Goal: Task Accomplishment & Management: Use online tool/utility

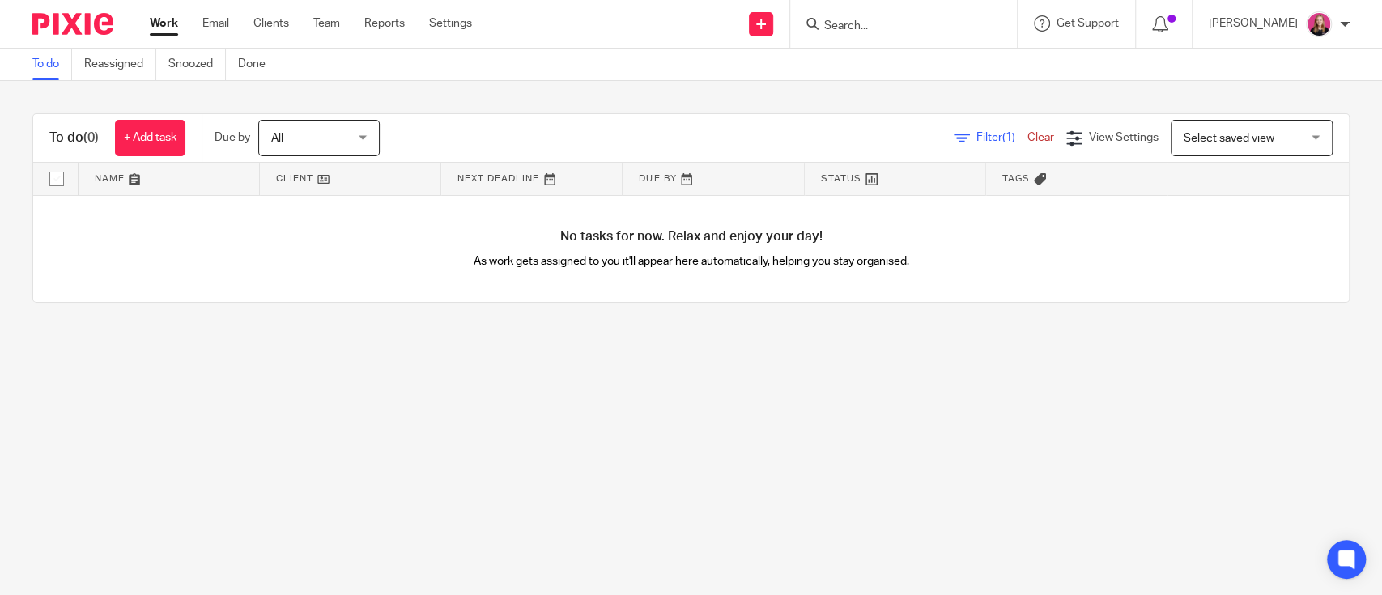
click at [869, 21] on input "Search" at bounding box center [895, 26] width 146 height 15
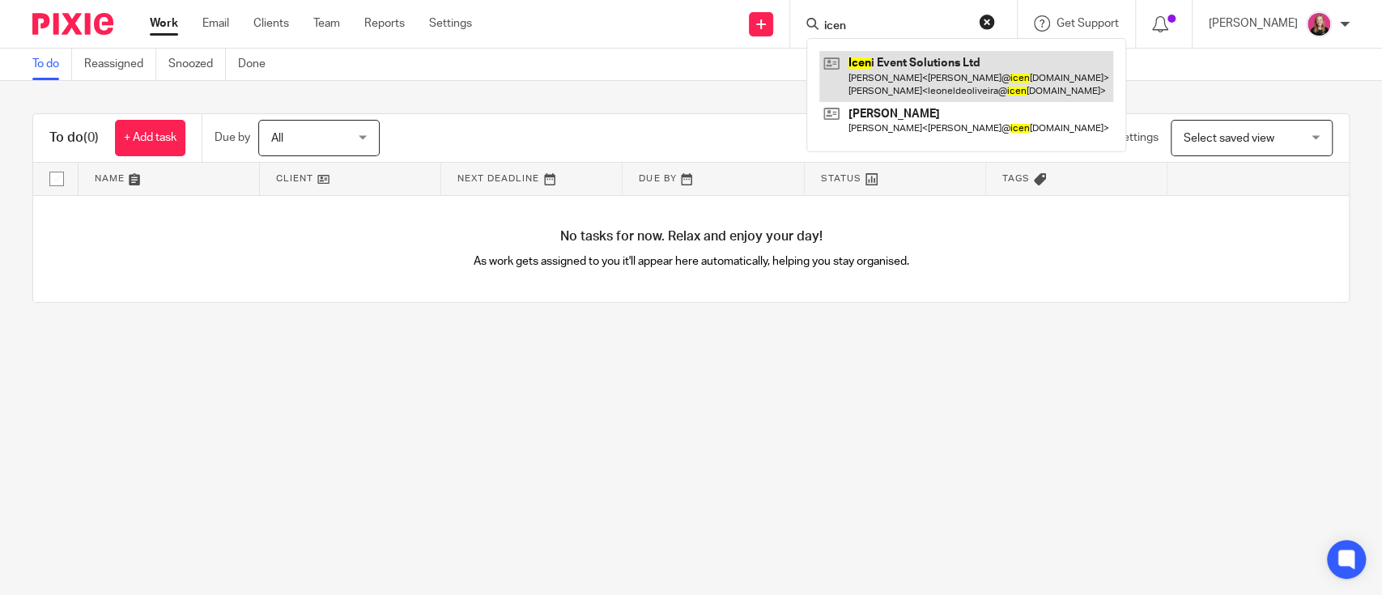
type input "icen"
click at [948, 55] on link at bounding box center [966, 76] width 294 height 50
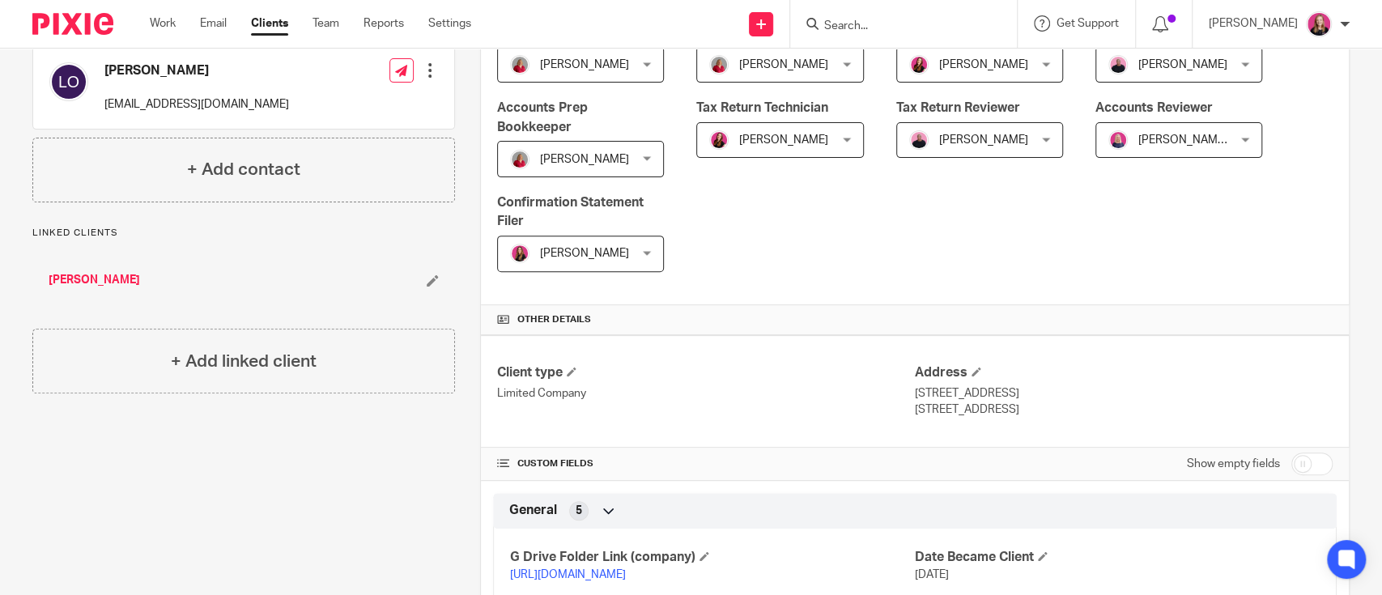
scroll to position [431, 0]
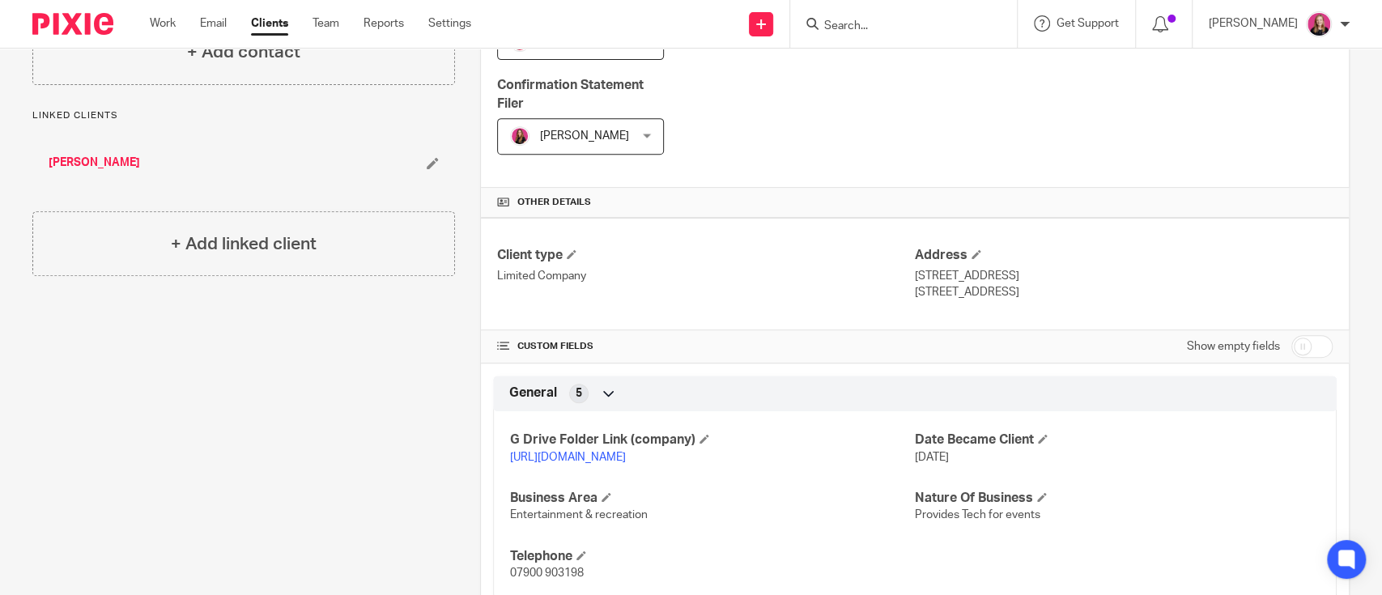
click at [626, 452] on link "https://drive.google.com/drive/folders/1xLeb2uA4_fIvuAy2mXzZ7jHLwFFdsUZp?usp=dr…" at bounding box center [568, 457] width 116 height 11
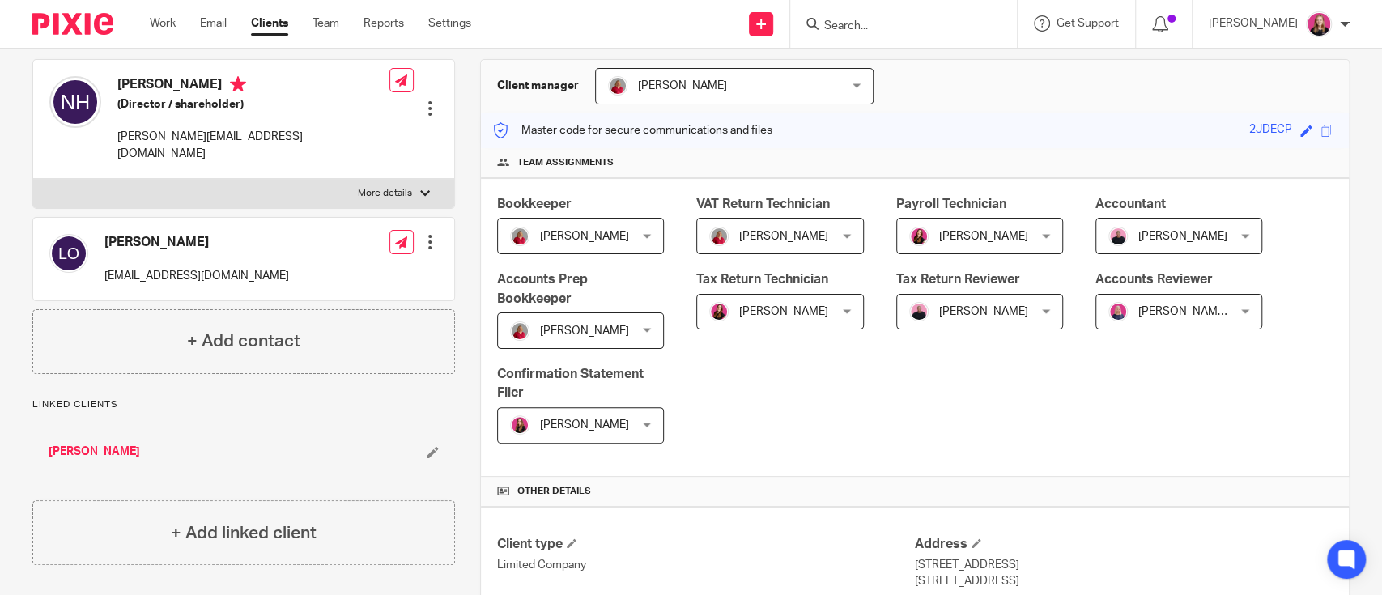
scroll to position [0, 0]
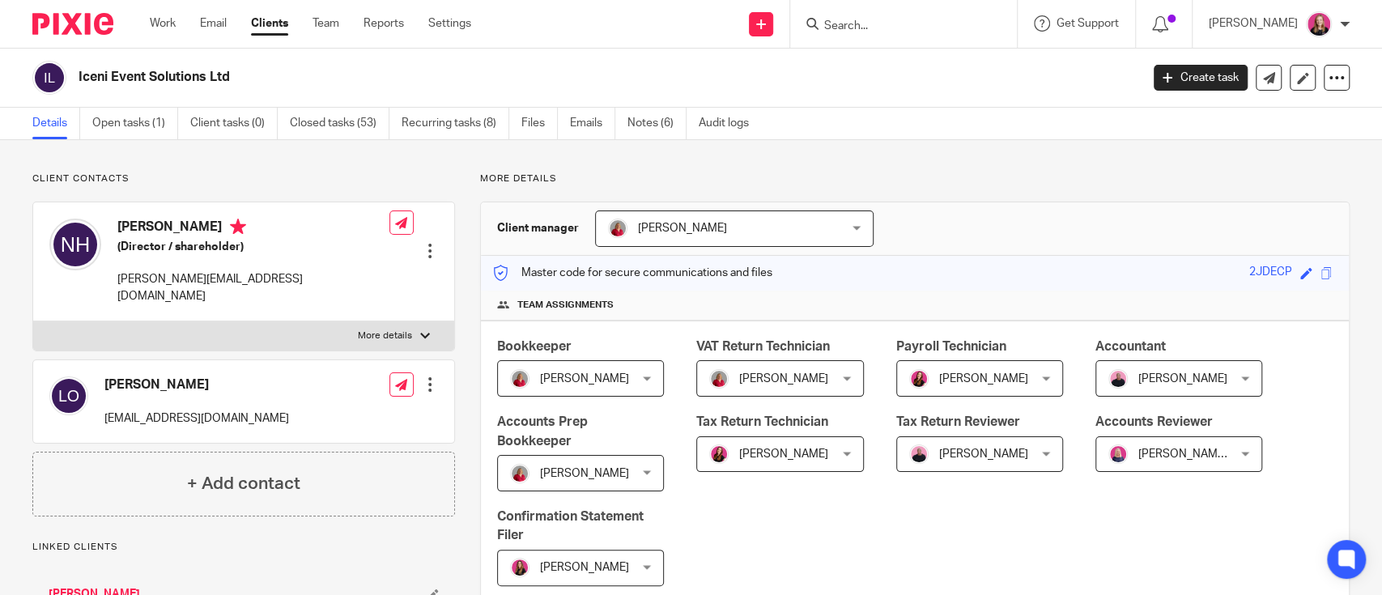
click at [358, 329] on p "More details" at bounding box center [385, 335] width 54 height 13
click at [33, 321] on input "More details" at bounding box center [32, 321] width 1 height 1
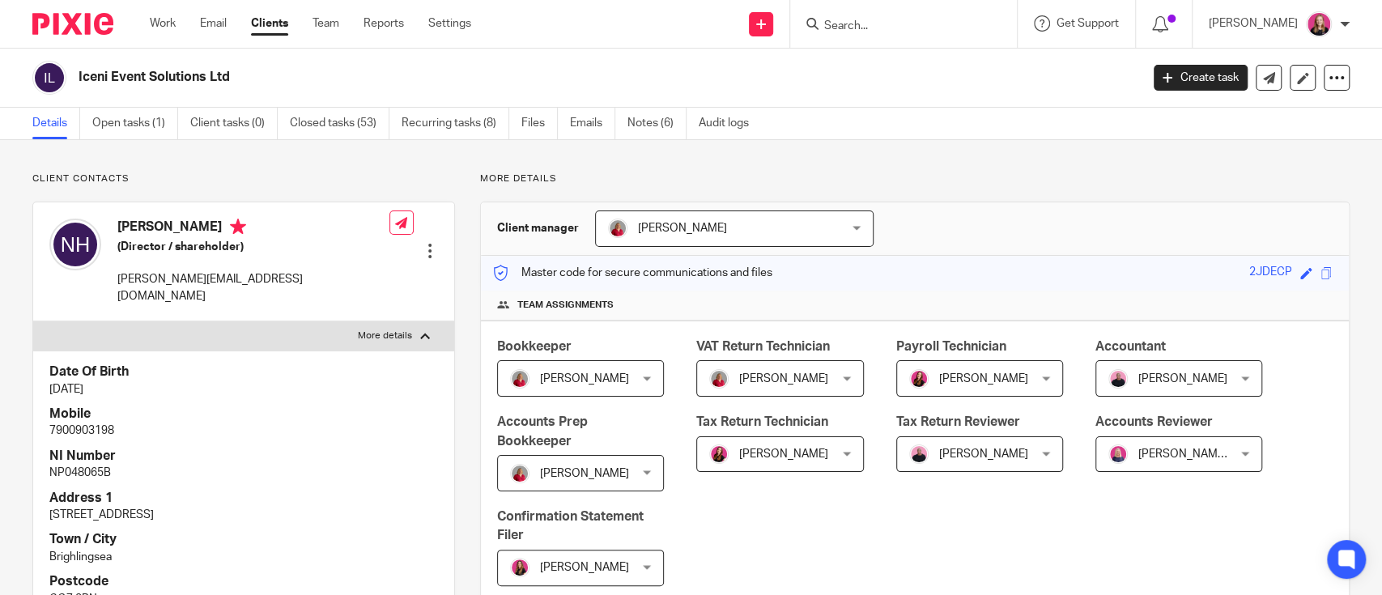
click at [360, 329] on p "More details" at bounding box center [385, 335] width 54 height 13
click at [33, 321] on input "More details" at bounding box center [32, 321] width 1 height 1
checkbox input "false"
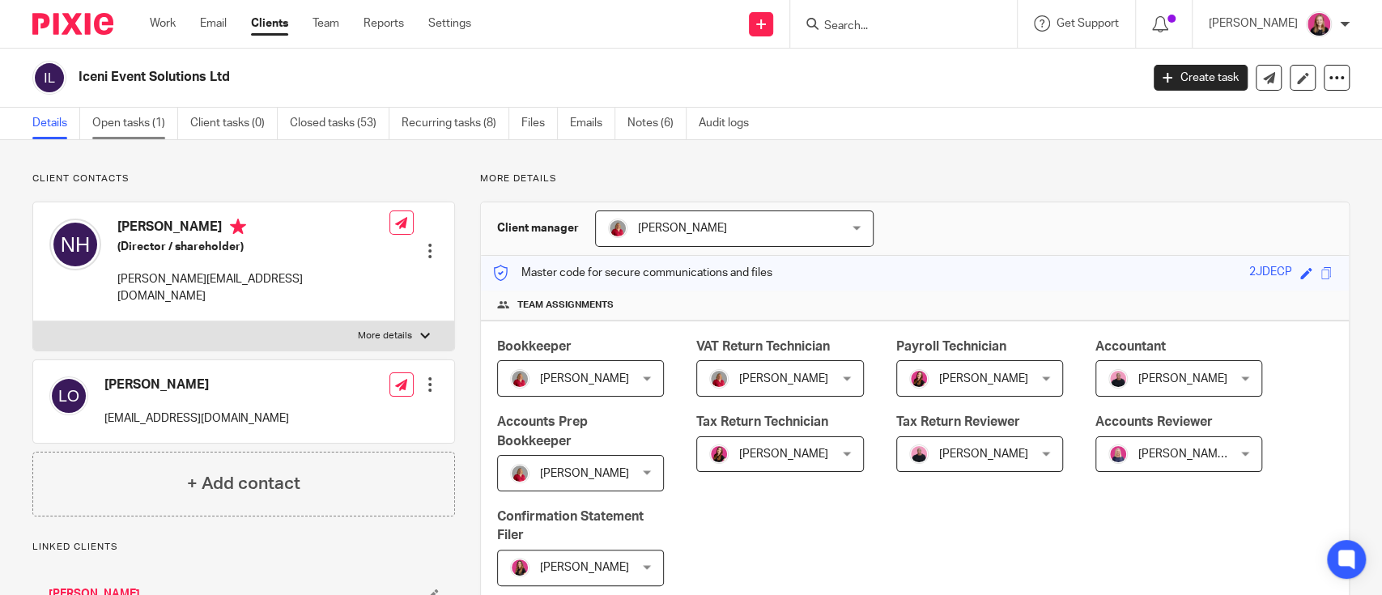
click at [106, 126] on link "Open tasks (1)" at bounding box center [135, 124] width 86 height 32
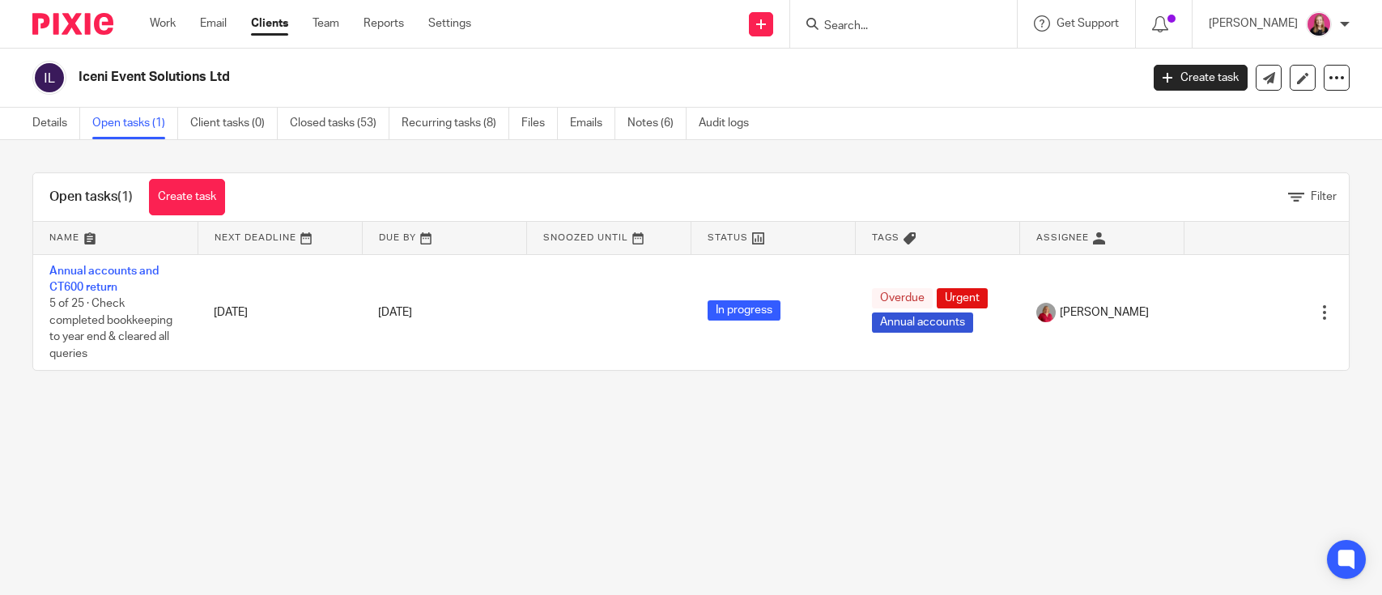
click at [193, 205] on link "Create task" at bounding box center [187, 197] width 76 height 36
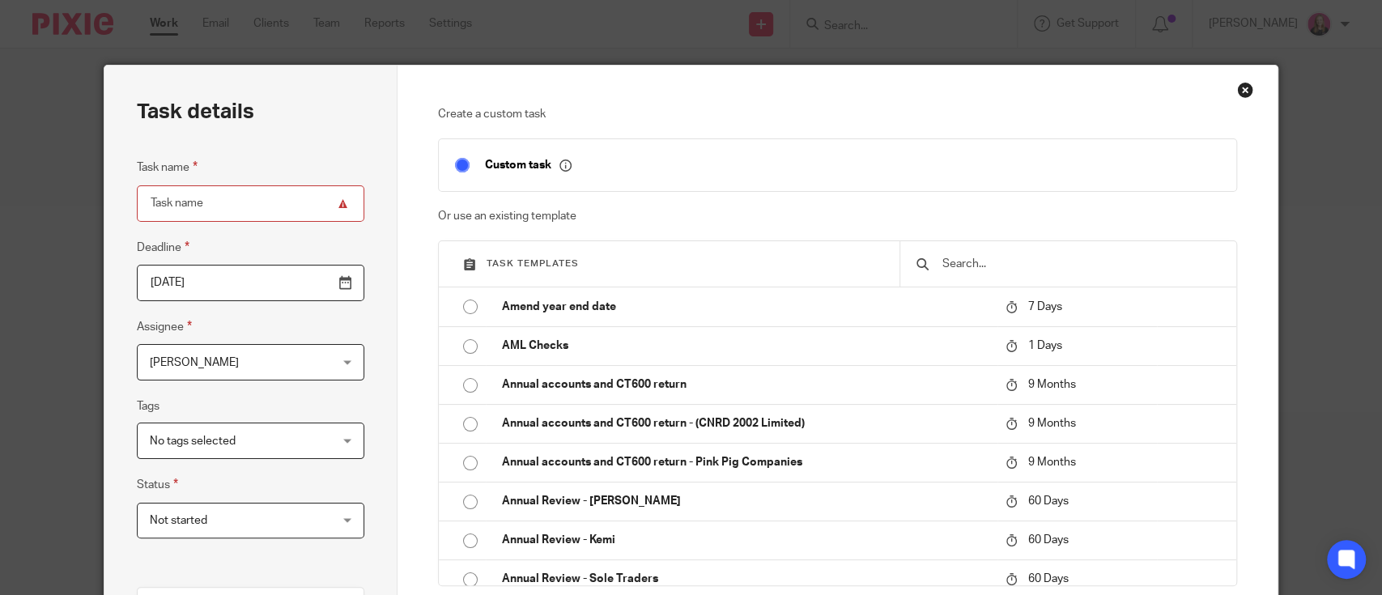
click at [967, 269] on input "text" at bounding box center [1080, 264] width 279 height 18
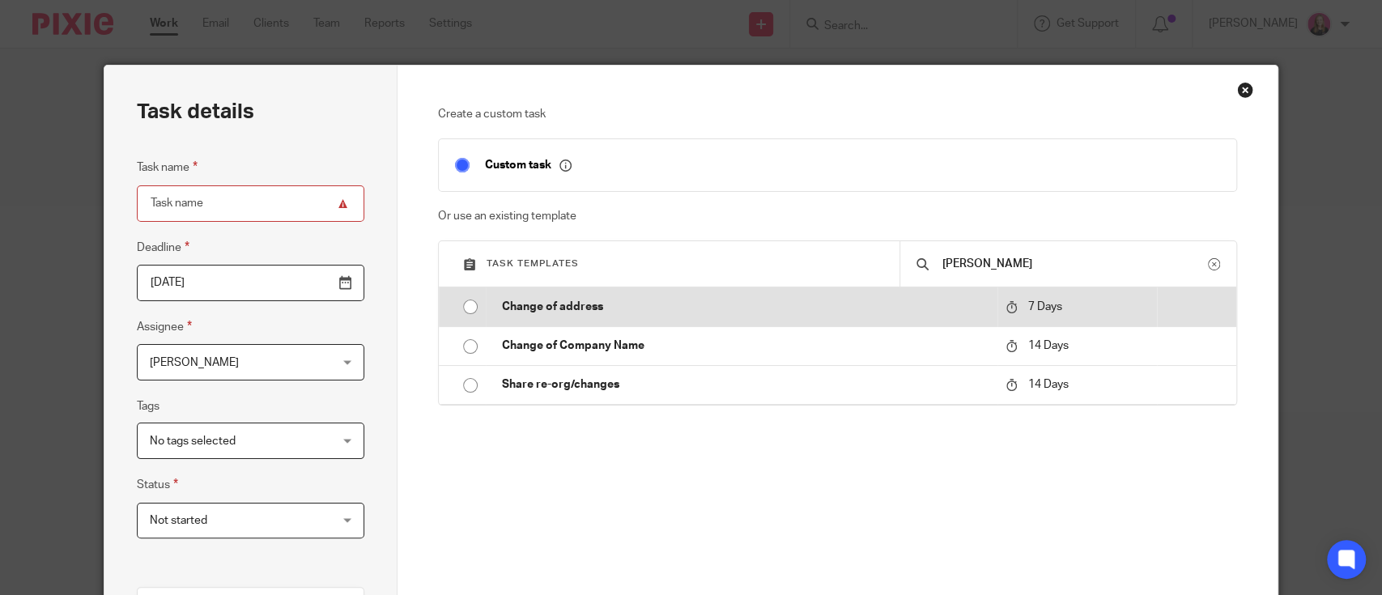
type input "[PERSON_NAME]"
click at [747, 300] on p "Change of address" at bounding box center [745, 307] width 487 height 16
type input "2025-09-03"
type input "Change of address"
checkbox input "false"
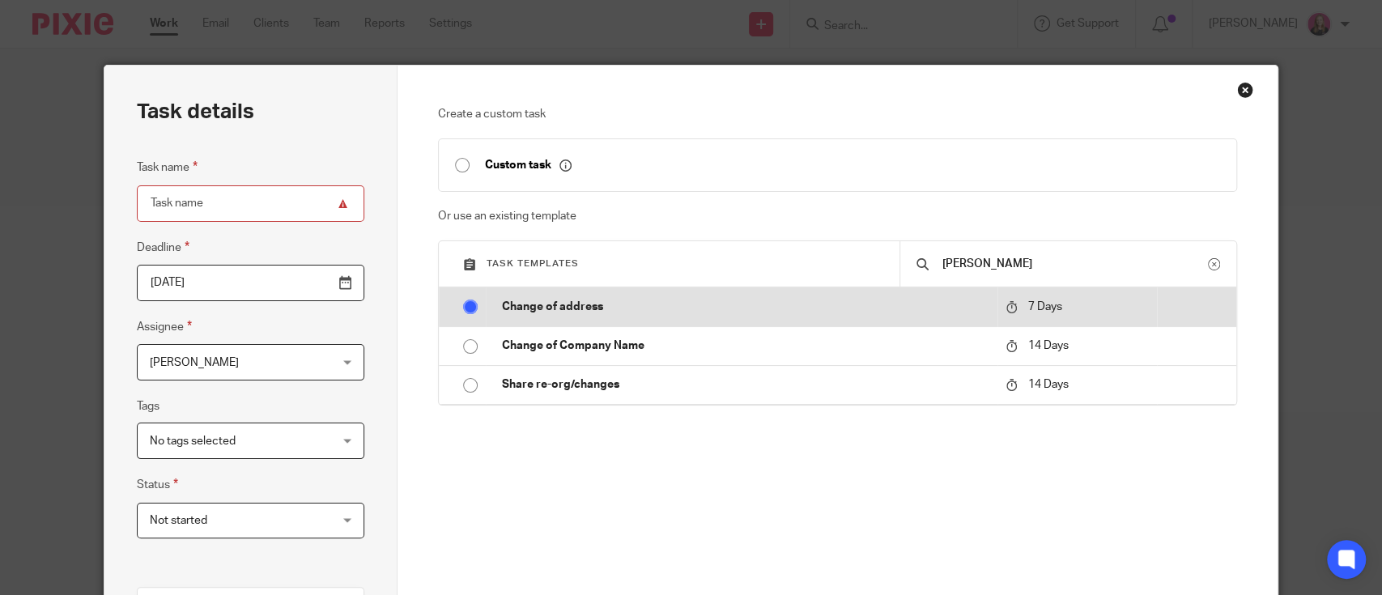
radio input "true"
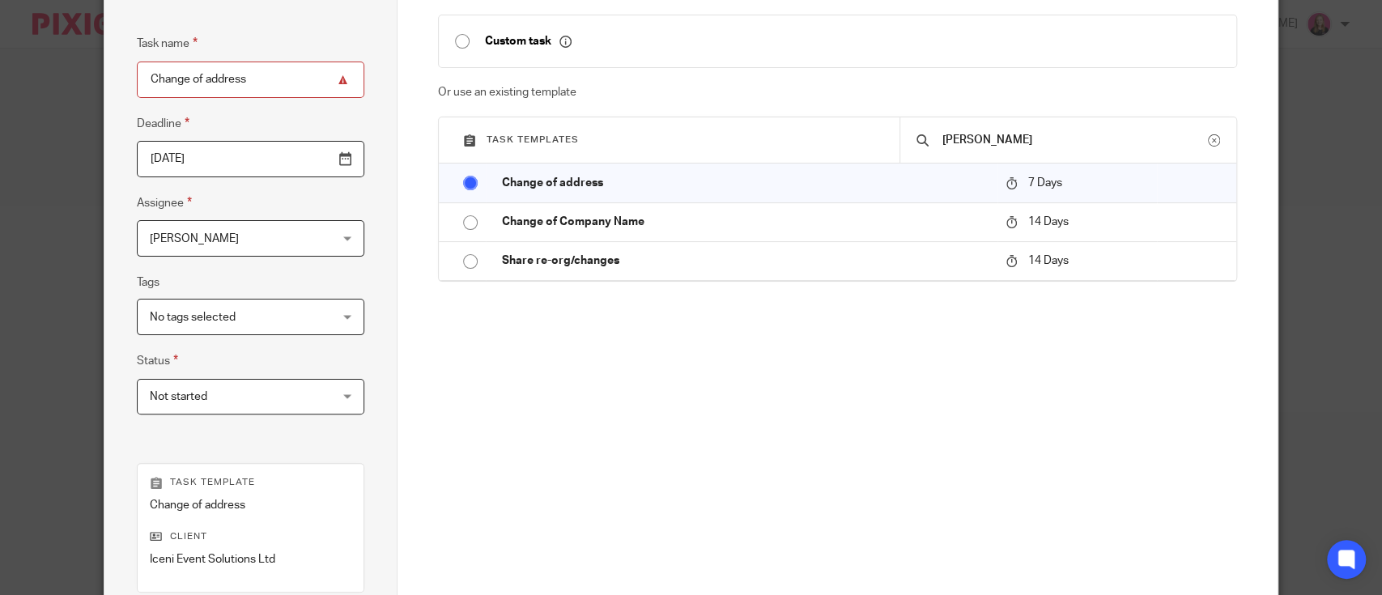
scroll to position [361, 0]
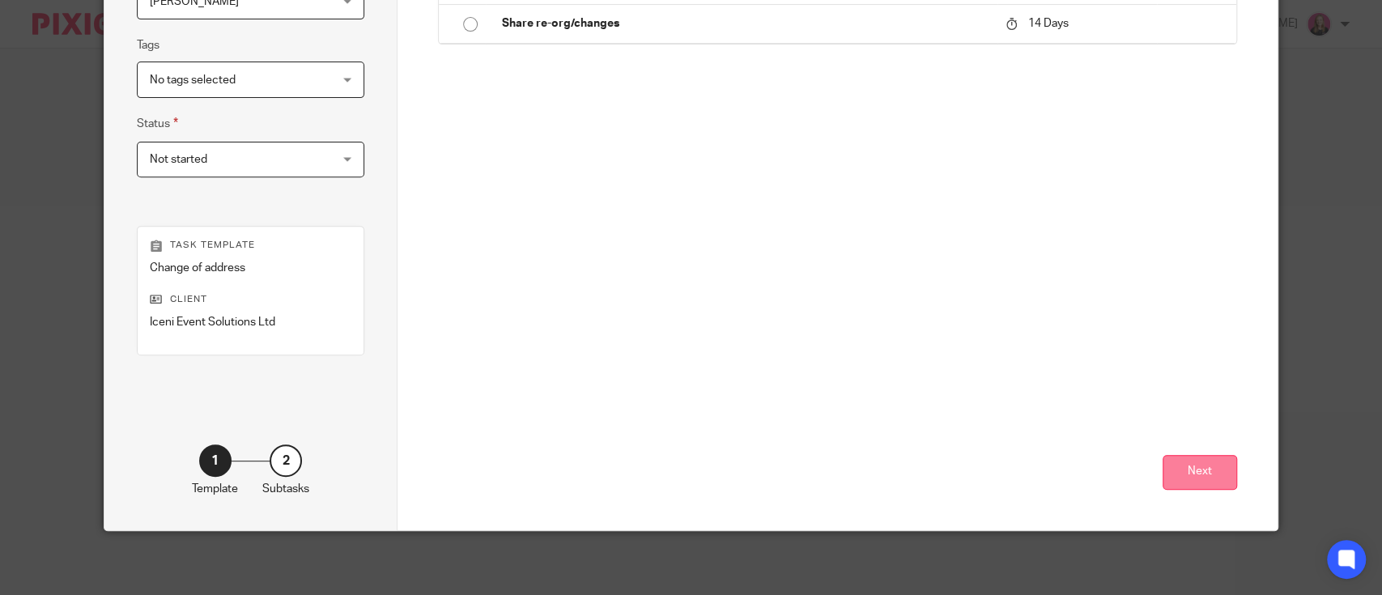
click at [1179, 461] on button "Next" at bounding box center [1199, 472] width 74 height 35
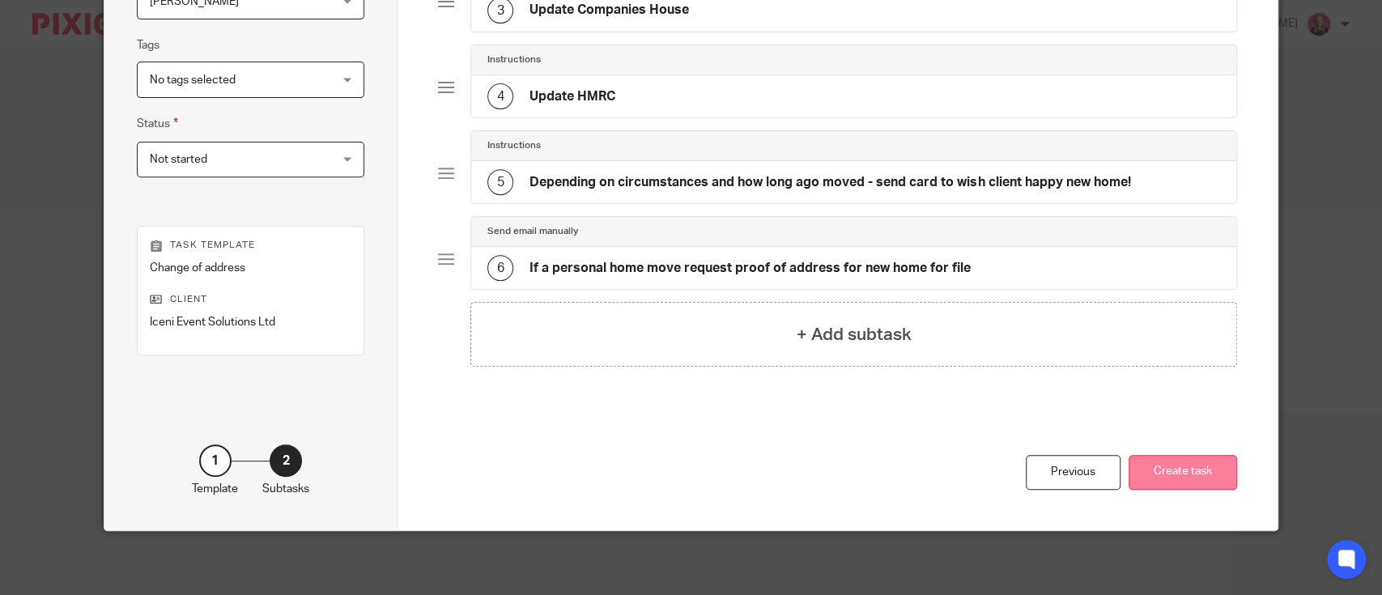
click at [1175, 464] on button "Create task" at bounding box center [1182, 472] width 108 height 35
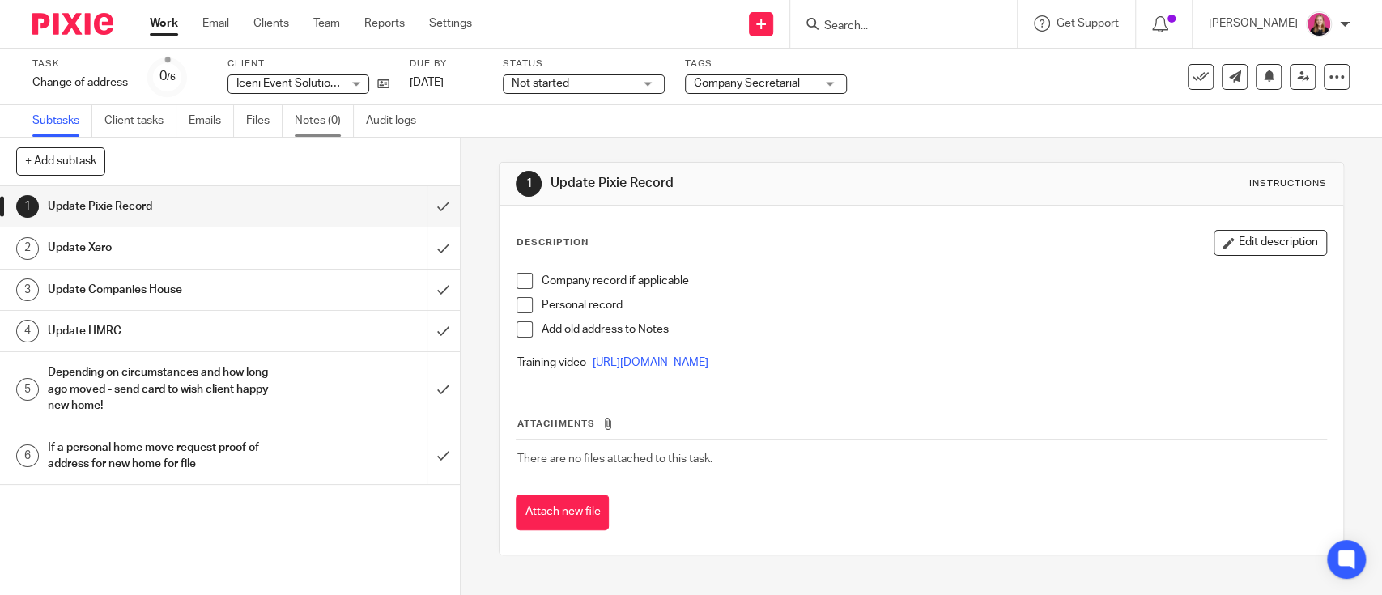
click at [307, 119] on link "Notes (0)" at bounding box center [324, 121] width 59 height 32
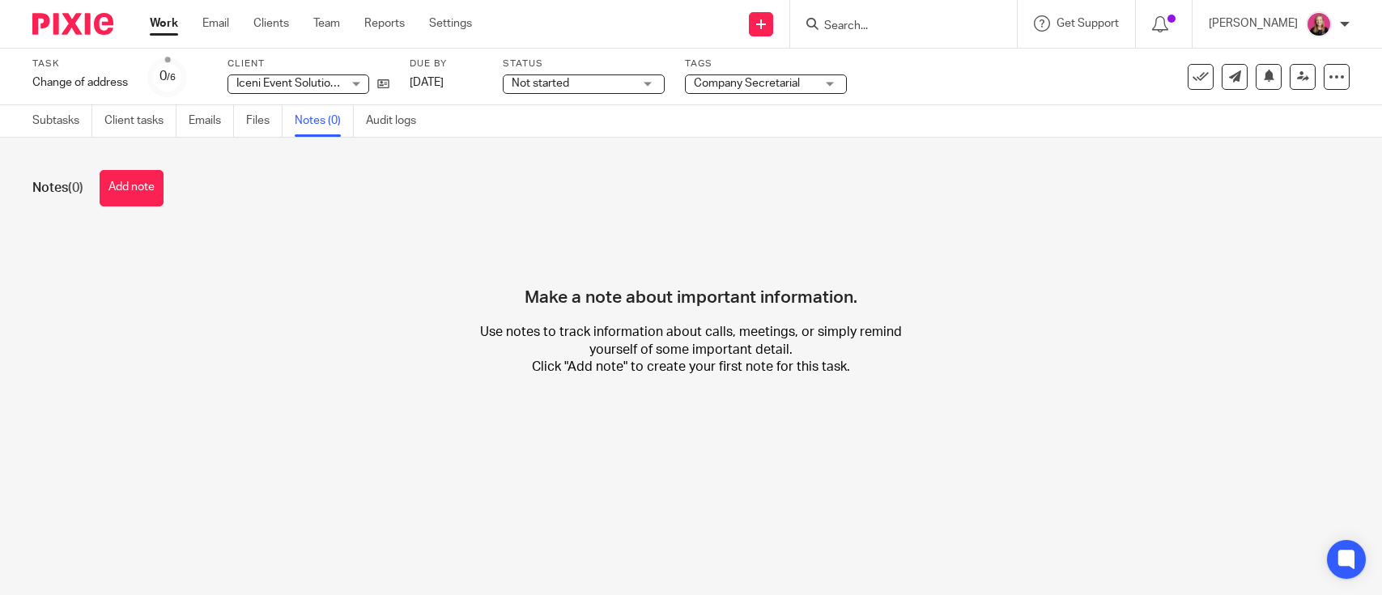
click at [119, 183] on button "Add note" at bounding box center [132, 188] width 64 height 36
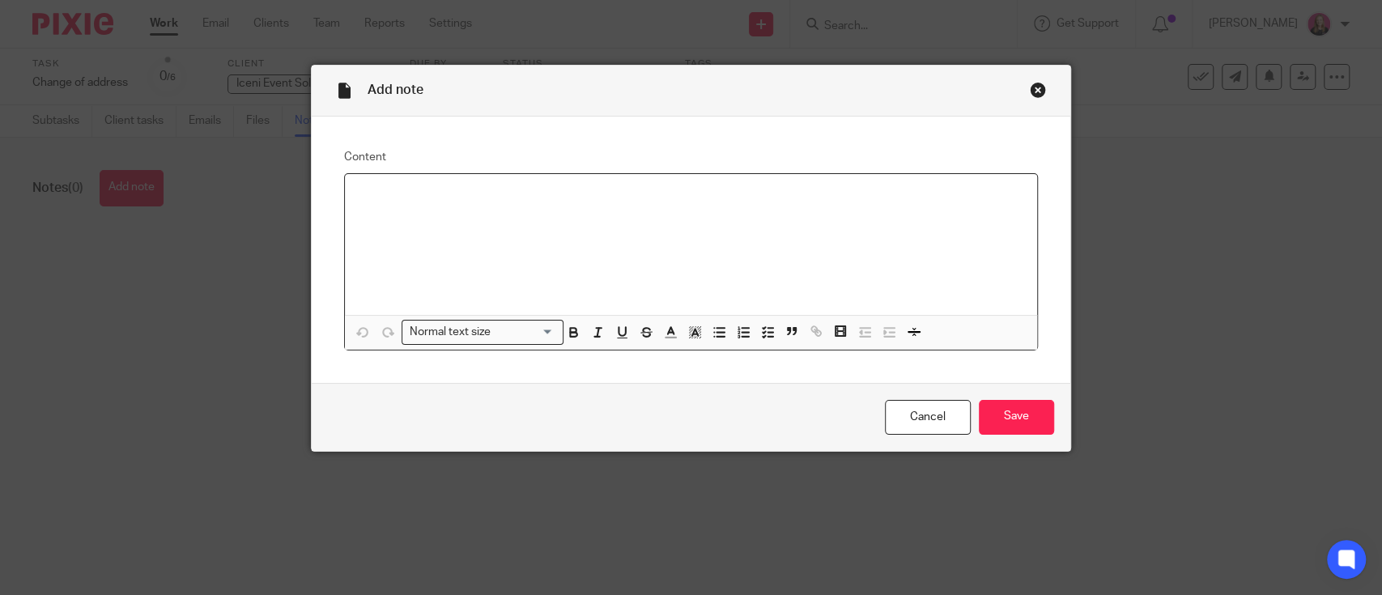
click at [515, 217] on div at bounding box center [691, 244] width 692 height 141
click at [1022, 413] on input "Save" at bounding box center [1016, 417] width 75 height 35
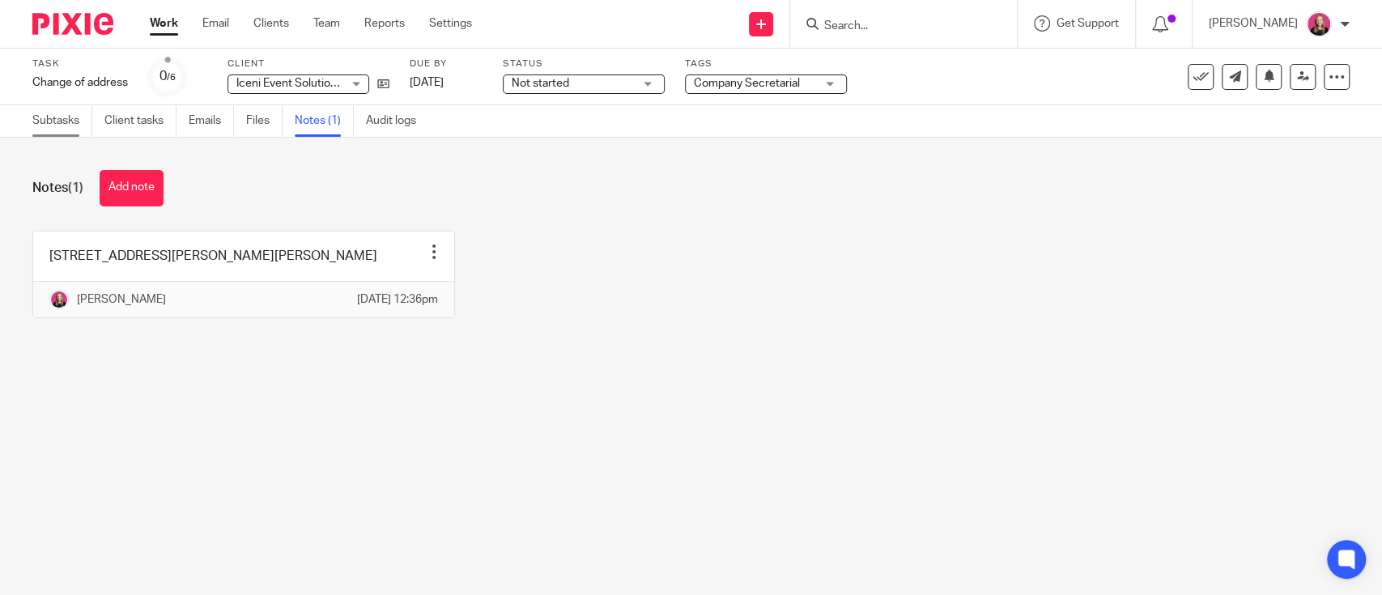
click at [54, 126] on link "Subtasks" at bounding box center [62, 121] width 60 height 32
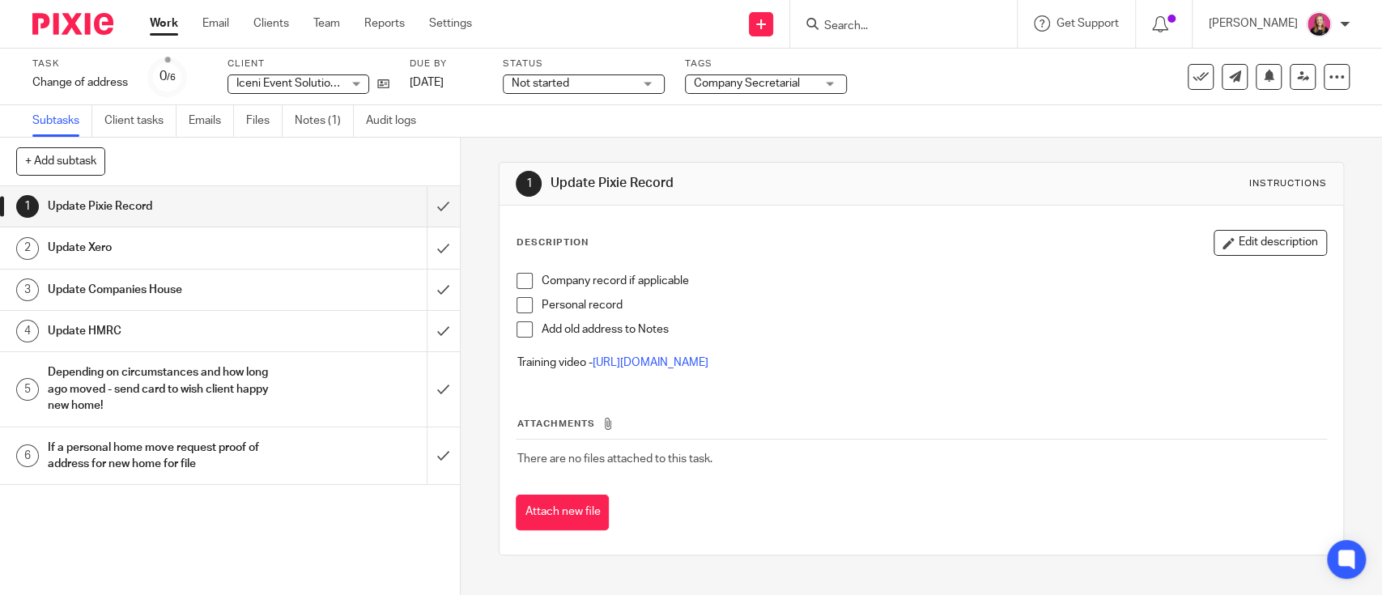
click at [163, 29] on link "Work" at bounding box center [164, 23] width 28 height 16
